Goal: Use online tool/utility: Utilize a website feature to perform a specific function

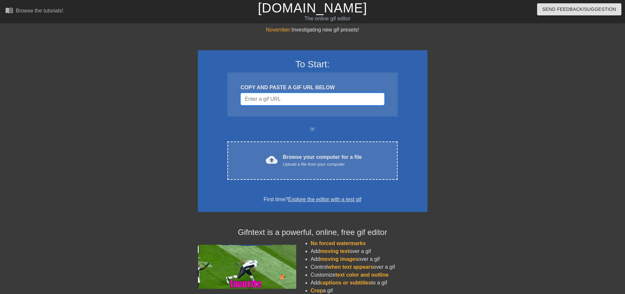
click at [287, 98] on input "Username" at bounding box center [312, 99] width 144 height 12
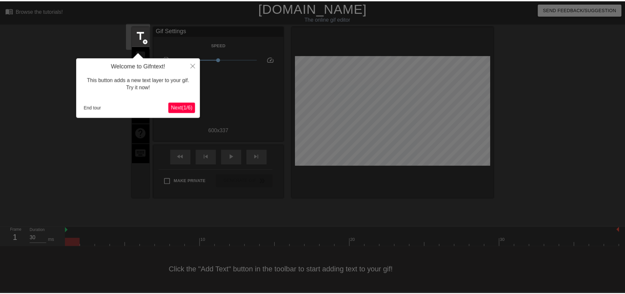
scroll to position [3, 0]
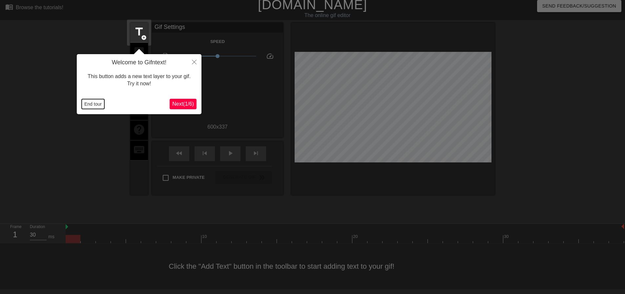
click at [97, 104] on button "End tour" at bounding box center [93, 104] width 23 height 10
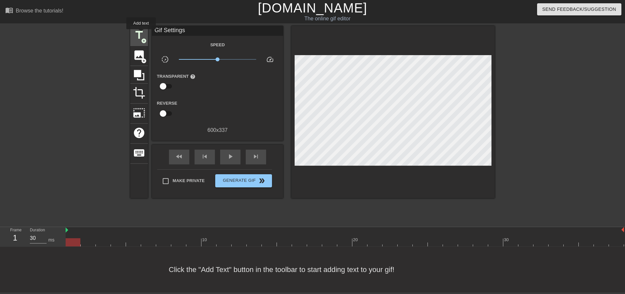
click at [141, 34] on span "title" at bounding box center [139, 35] width 12 height 12
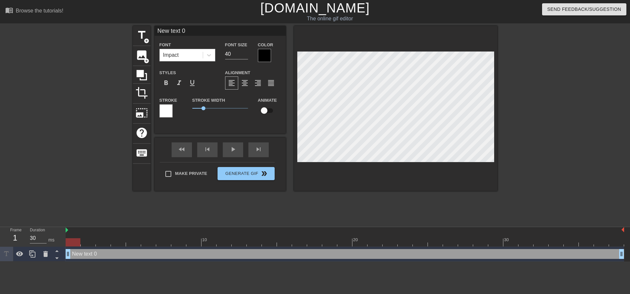
scroll to position [1, 2]
type input "N"
type textarea "N"
type input "No"
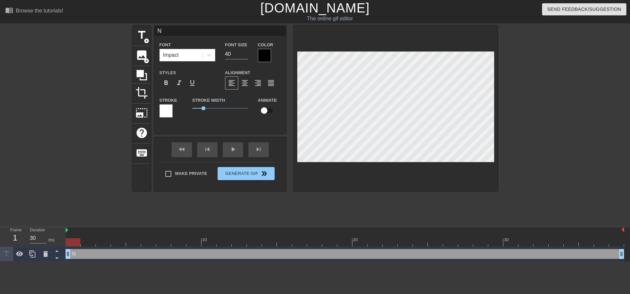
type textarea "No"
type input "No"
type textarea "No"
type input "No c"
type textarea "No c"
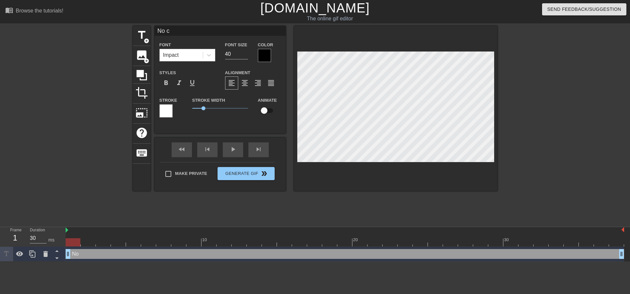
type input "No co"
type textarea "No co"
type input "No com"
type textarea "No com"
type input "No come"
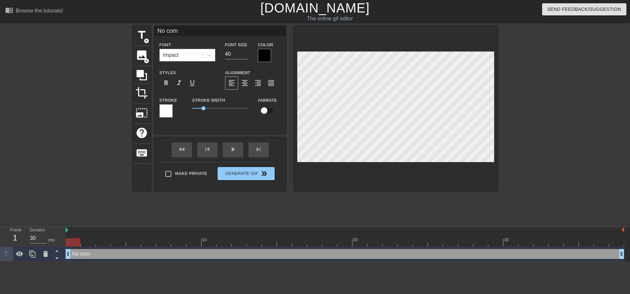
type textarea "No come"
type input "No comeb"
type textarea "No comeb"
type input "No comeba"
type textarea "No comeba"
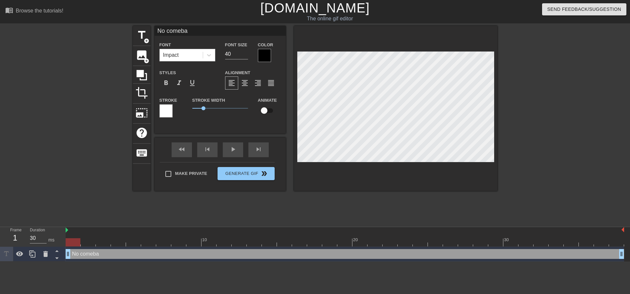
scroll to position [1, 2]
type input "No comebac"
type textarea "No comebac"
type input "No comeback"
type textarea "No comeback"
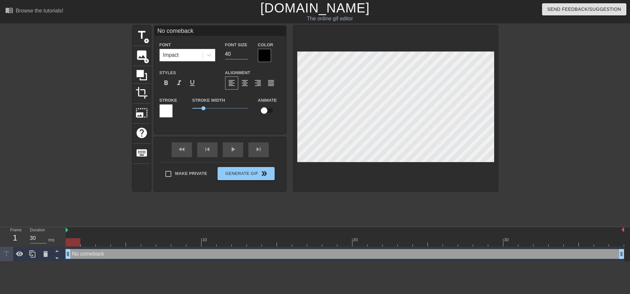
type input "No comeback?"
type textarea "No comeback?"
click at [387, 188] on div at bounding box center [395, 108] width 203 height 165
drag, startPoint x: 227, startPoint y: 51, endPoint x: 212, endPoint y: 54, distance: 15.4
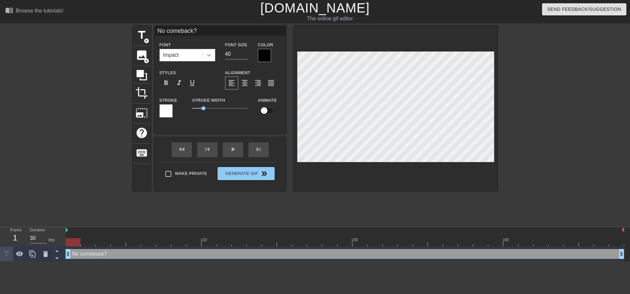
click at [215, 54] on div "Font Impact Font Size 40 Color" at bounding box center [219, 51] width 131 height 21
type input "30"
click at [268, 57] on div at bounding box center [264, 55] width 13 height 13
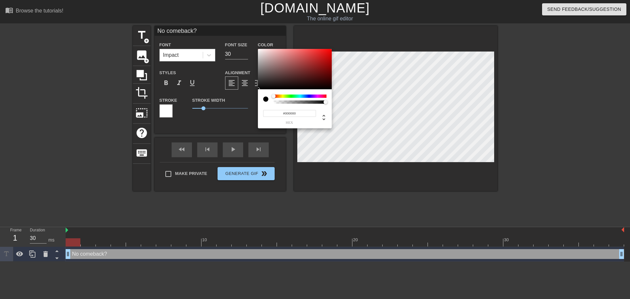
type input "#F6F0F0"
click at [259, 50] on div at bounding box center [295, 69] width 74 height 41
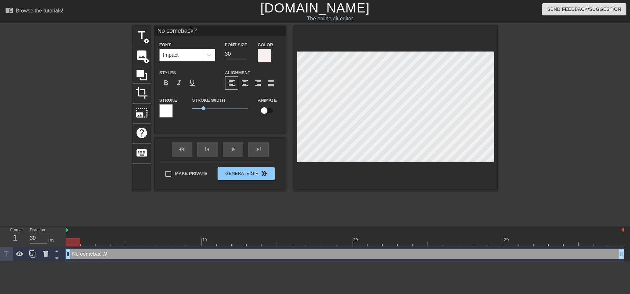
click at [168, 111] on div at bounding box center [165, 110] width 13 height 13
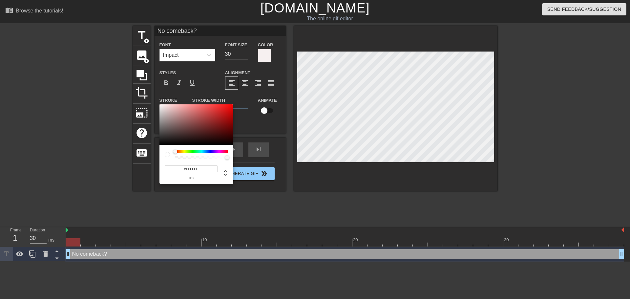
type input "#070707"
click at [161, 144] on div at bounding box center [196, 124] width 74 height 41
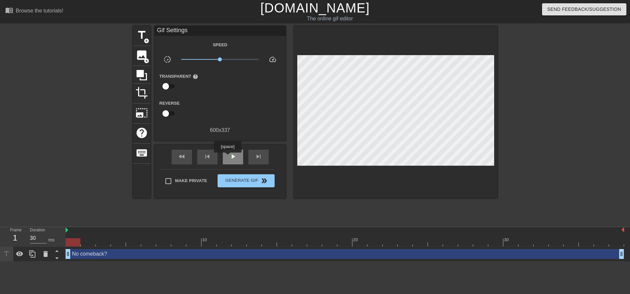
click at [228, 157] on div "play_arrow" at bounding box center [233, 157] width 20 height 15
click at [228, 157] on div "pause" at bounding box center [233, 157] width 20 height 15
click at [228, 157] on div "play_arrow" at bounding box center [233, 157] width 20 height 15
click at [228, 157] on div "pause" at bounding box center [233, 157] width 20 height 15
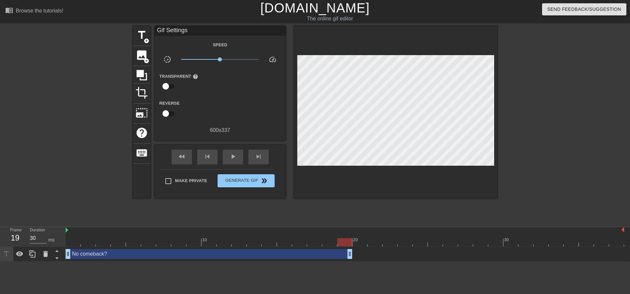
drag, startPoint x: 620, startPoint y: 256, endPoint x: 348, endPoint y: 234, distance: 272.8
click at [348, 234] on div "10 20 30 No comeback? drag_handle drag_handle" at bounding box center [348, 244] width 564 height 34
click at [185, 158] on span "fast_rewind" at bounding box center [182, 157] width 8 height 8
click at [239, 158] on div "play_arrow" at bounding box center [233, 157] width 20 height 15
click at [239, 158] on div "pause" at bounding box center [233, 157] width 20 height 15
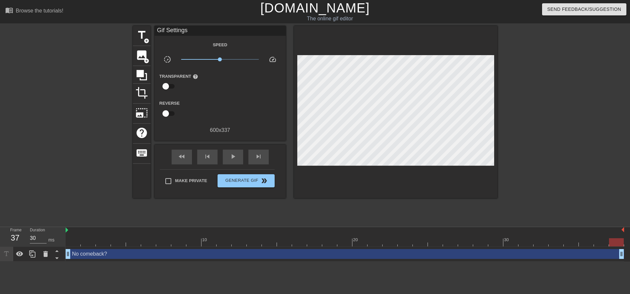
drag, startPoint x: 350, startPoint y: 257, endPoint x: 629, endPoint y: 257, distance: 279.5
click at [625, 257] on div "No comeback? drag_handle drag_handle" at bounding box center [348, 254] width 564 height 15
click at [178, 155] on span "fast_rewind" at bounding box center [182, 157] width 8 height 8
click at [235, 159] on span "play_arrow" at bounding box center [233, 157] width 8 height 8
type input "30"
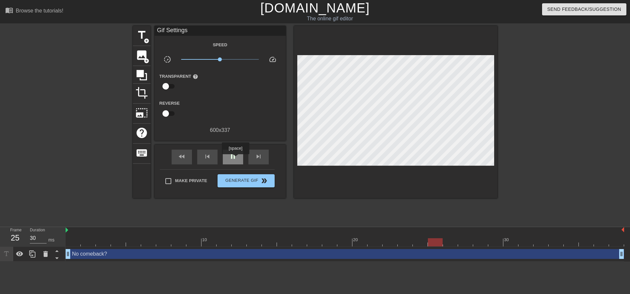
click at [236, 159] on span "pause" at bounding box center [233, 157] width 8 height 8
click at [184, 153] on span "fast_rewind" at bounding box center [182, 157] width 8 height 8
click at [143, 57] on span "image" at bounding box center [141, 55] width 12 height 12
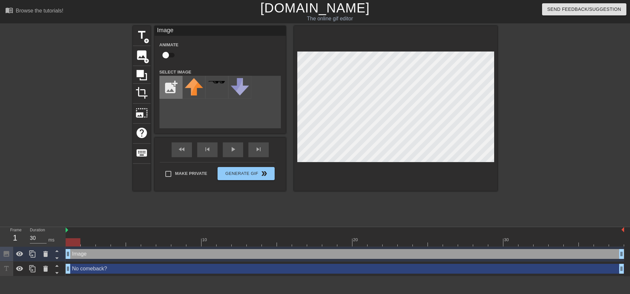
click at [170, 81] on input "file" at bounding box center [171, 87] width 22 height 22
type input "C:\fakepath\birdo no wordso.png"
click at [193, 87] on img at bounding box center [194, 87] width 18 height 18
click at [419, 171] on div at bounding box center [395, 108] width 203 height 165
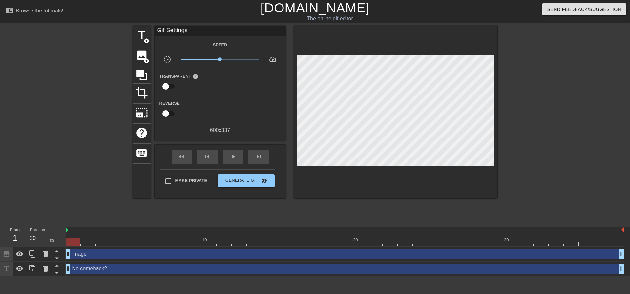
click at [438, 165] on div at bounding box center [395, 112] width 203 height 172
click at [443, 175] on div at bounding box center [395, 112] width 203 height 172
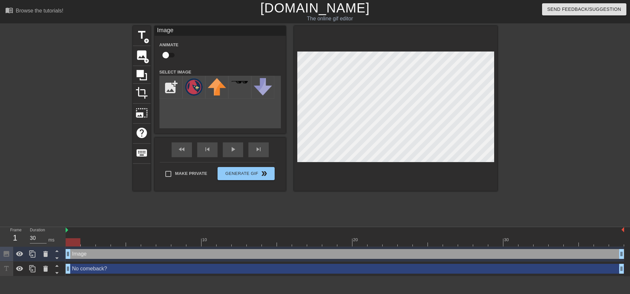
click at [441, 165] on div at bounding box center [395, 108] width 203 height 165
click at [173, 54] on input "checkbox" at bounding box center [165, 55] width 37 height 12
checkbox input "true"
click at [441, 165] on div at bounding box center [395, 108] width 203 height 165
click at [450, 174] on div at bounding box center [395, 108] width 203 height 165
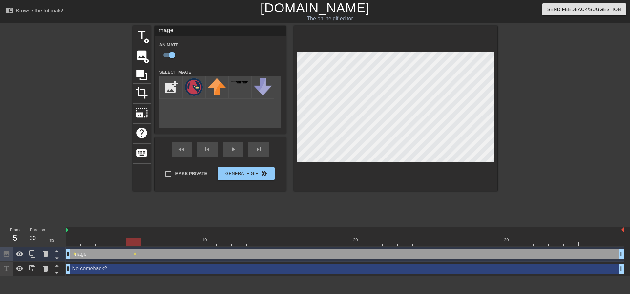
click at [442, 164] on div at bounding box center [395, 108] width 203 height 165
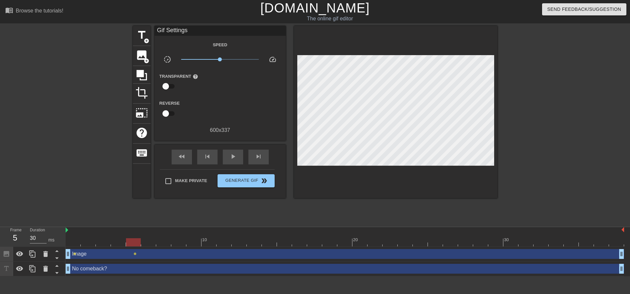
click at [455, 181] on div at bounding box center [395, 112] width 203 height 172
click at [442, 164] on div at bounding box center [395, 112] width 203 height 172
click at [453, 181] on div at bounding box center [395, 112] width 203 height 172
click at [441, 164] on div at bounding box center [395, 112] width 203 height 172
click at [451, 172] on div at bounding box center [395, 112] width 203 height 172
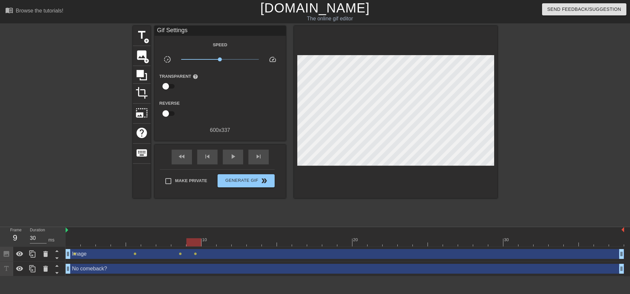
click at [442, 162] on div at bounding box center [395, 112] width 203 height 172
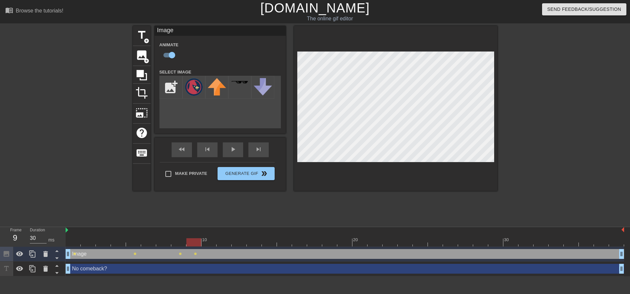
click at [441, 172] on div at bounding box center [395, 108] width 203 height 165
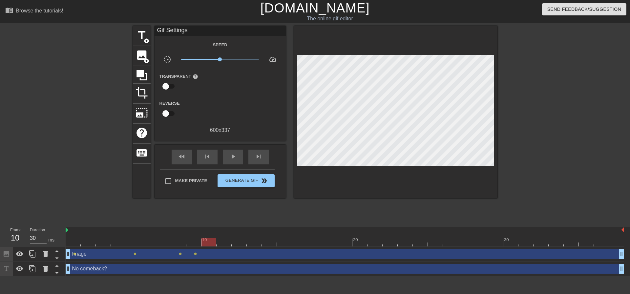
click at [441, 164] on div at bounding box center [395, 112] width 203 height 172
click at [445, 170] on div at bounding box center [395, 112] width 203 height 172
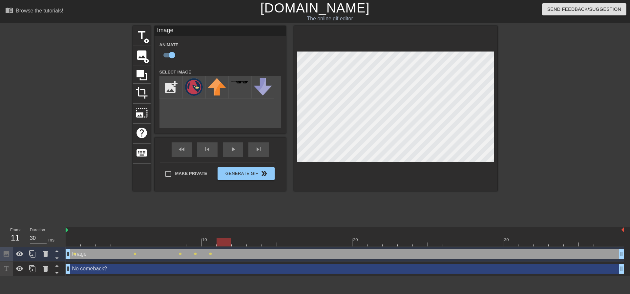
click at [443, 165] on div at bounding box center [395, 108] width 203 height 165
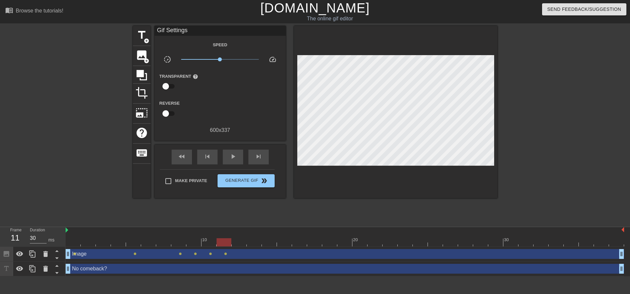
click at [450, 174] on div at bounding box center [395, 112] width 203 height 172
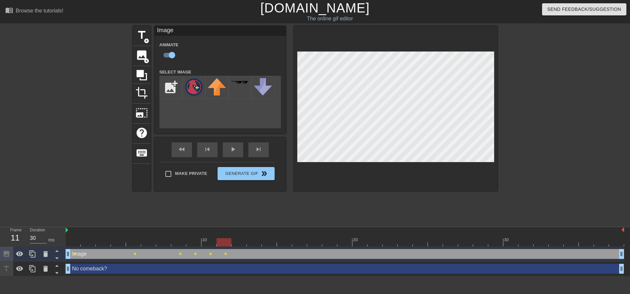
click at [442, 163] on div at bounding box center [395, 108] width 203 height 165
click at [442, 169] on div at bounding box center [395, 108] width 203 height 165
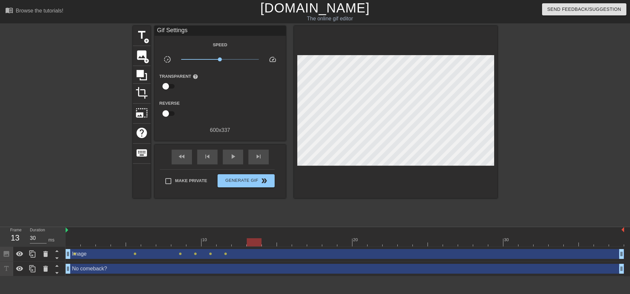
click at [441, 164] on div at bounding box center [395, 112] width 203 height 172
click at [445, 169] on div at bounding box center [395, 112] width 203 height 172
click at [442, 164] on div at bounding box center [395, 112] width 203 height 172
click at [443, 169] on div at bounding box center [395, 112] width 203 height 172
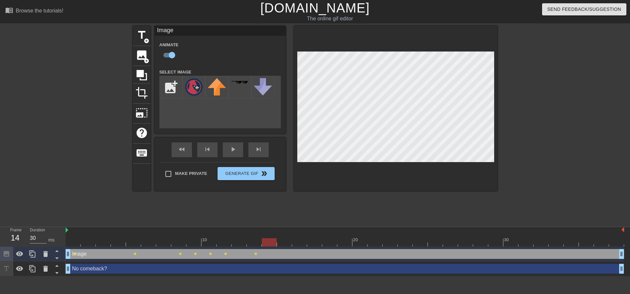
click at [441, 165] on div at bounding box center [395, 108] width 203 height 165
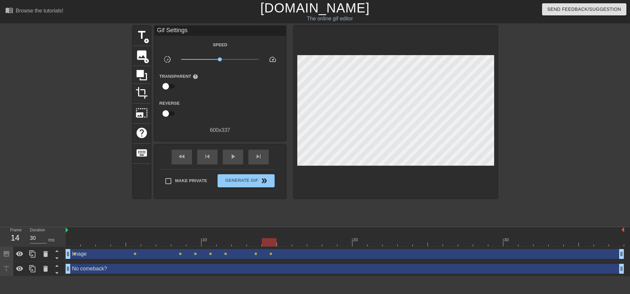
click at [444, 178] on div at bounding box center [395, 112] width 203 height 172
click at [442, 164] on div at bounding box center [395, 112] width 203 height 172
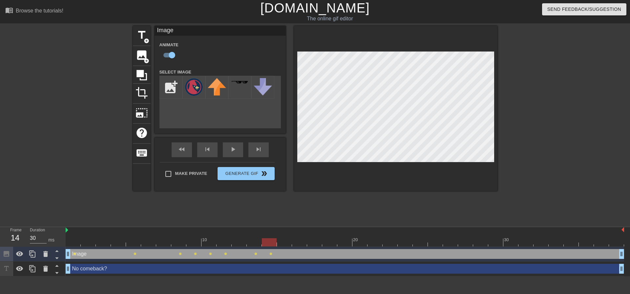
click at [443, 166] on div at bounding box center [395, 108] width 203 height 165
click at [442, 164] on div at bounding box center [395, 108] width 203 height 165
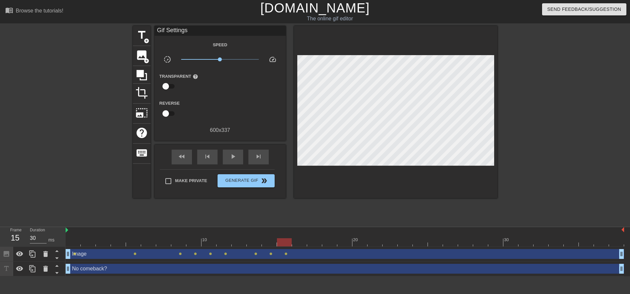
click at [442, 168] on div at bounding box center [395, 112] width 203 height 172
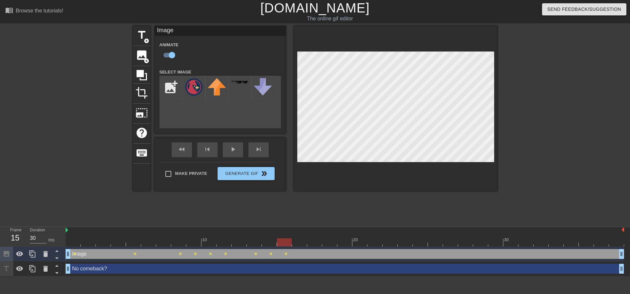
click at [442, 164] on div at bounding box center [395, 108] width 203 height 165
click at [447, 175] on div at bounding box center [395, 108] width 203 height 165
click at [442, 163] on div at bounding box center [395, 108] width 203 height 165
click at [449, 174] on div at bounding box center [395, 108] width 203 height 165
click at [442, 163] on div at bounding box center [395, 108] width 203 height 165
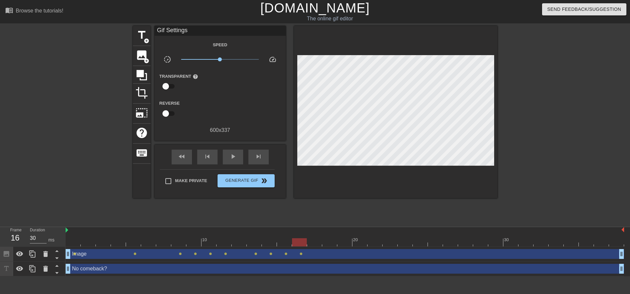
click at [443, 167] on div at bounding box center [395, 112] width 203 height 172
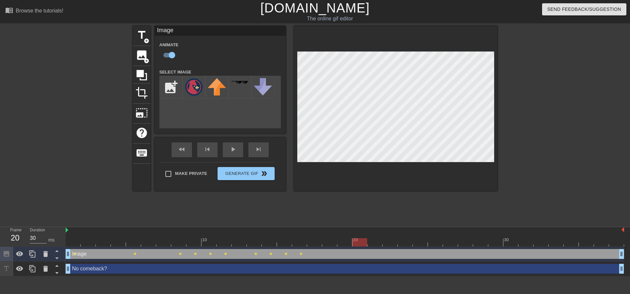
click at [441, 164] on div at bounding box center [395, 108] width 203 height 165
click at [447, 183] on div at bounding box center [395, 108] width 203 height 165
click at [442, 163] on div at bounding box center [395, 108] width 203 height 165
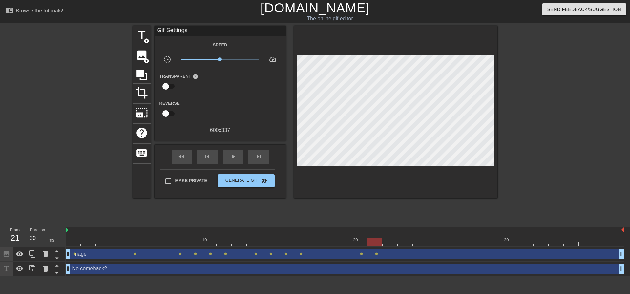
click at [442, 166] on div at bounding box center [395, 112] width 203 height 172
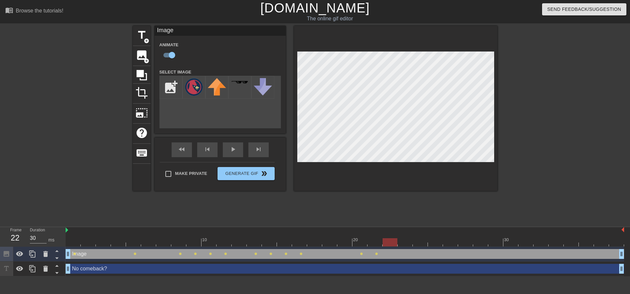
click at [442, 162] on div at bounding box center [395, 108] width 203 height 165
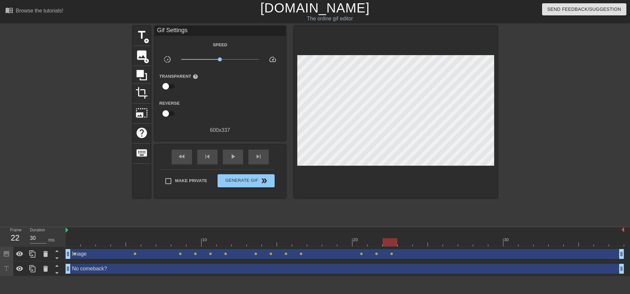
click at [445, 172] on div at bounding box center [395, 112] width 203 height 172
click at [440, 162] on div at bounding box center [395, 112] width 203 height 172
click at [443, 179] on div at bounding box center [395, 112] width 203 height 172
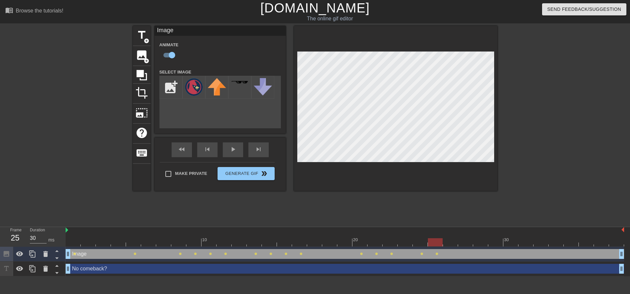
click at [443, 169] on div at bounding box center [395, 108] width 203 height 165
click at [443, 168] on div at bounding box center [395, 108] width 203 height 165
click at [436, 171] on div at bounding box center [395, 108] width 203 height 165
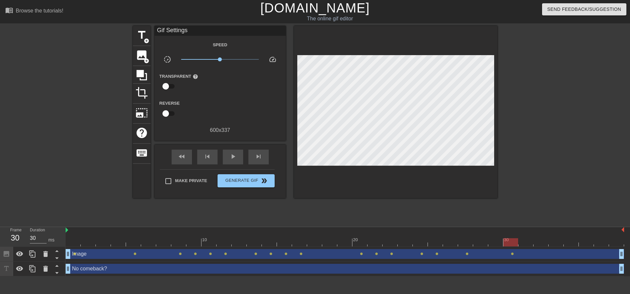
click at [468, 188] on div at bounding box center [395, 112] width 203 height 172
click at [448, 172] on div at bounding box center [395, 112] width 203 height 172
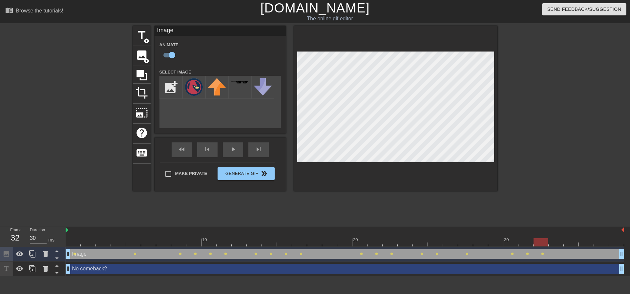
click at [470, 183] on div at bounding box center [395, 108] width 203 height 165
click at [453, 168] on div at bounding box center [395, 108] width 203 height 165
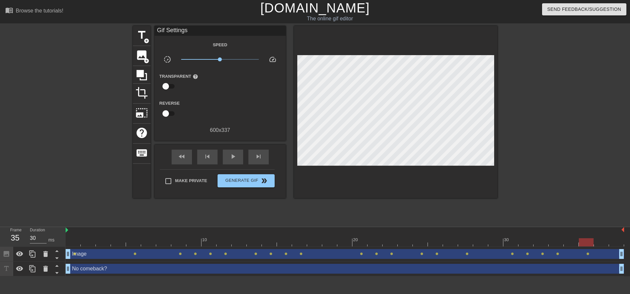
click at [449, 175] on div at bounding box center [395, 112] width 203 height 172
click at [443, 177] on div at bounding box center [395, 112] width 203 height 172
click at [450, 175] on div at bounding box center [395, 112] width 203 height 172
click at [240, 157] on div "play_arrow" at bounding box center [233, 157] width 20 height 15
type input "30"
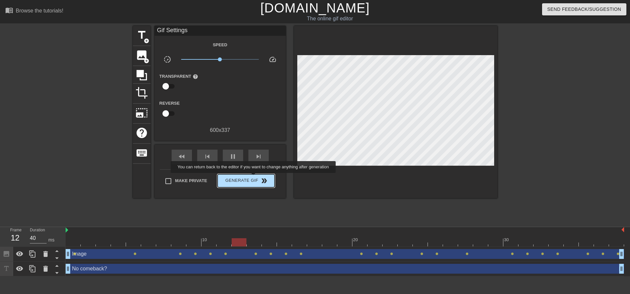
click at [254, 178] on span "Generate Gif double_arrow" at bounding box center [245, 181] width 51 height 8
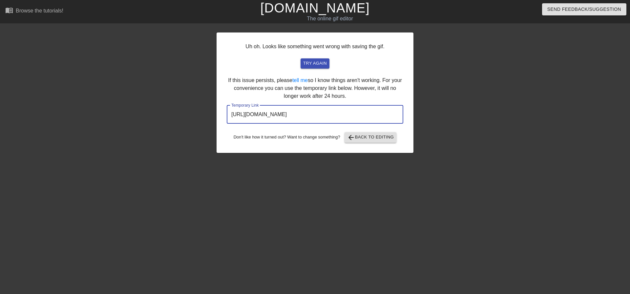
click at [323, 119] on input "[URL][DOMAIN_NAME]" at bounding box center [315, 114] width 176 height 18
